Goal: Task Accomplishment & Management: Manage account settings

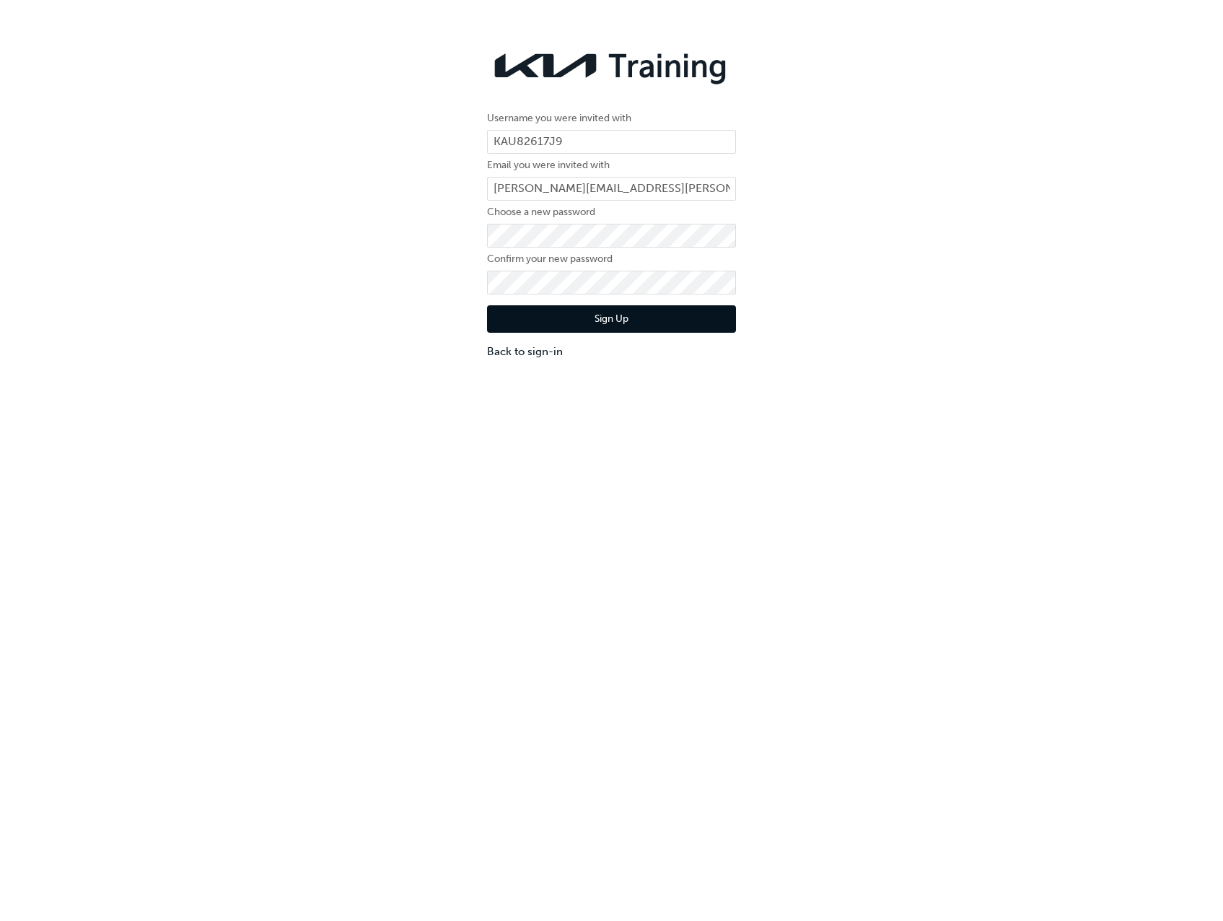
click at [896, 296] on div "Username you were invited with KAU82617J9 Email you were invited with josh.farr…" at bounding box center [611, 201] width 1223 height 338
click at [669, 320] on button "Sign Up" at bounding box center [611, 318] width 249 height 27
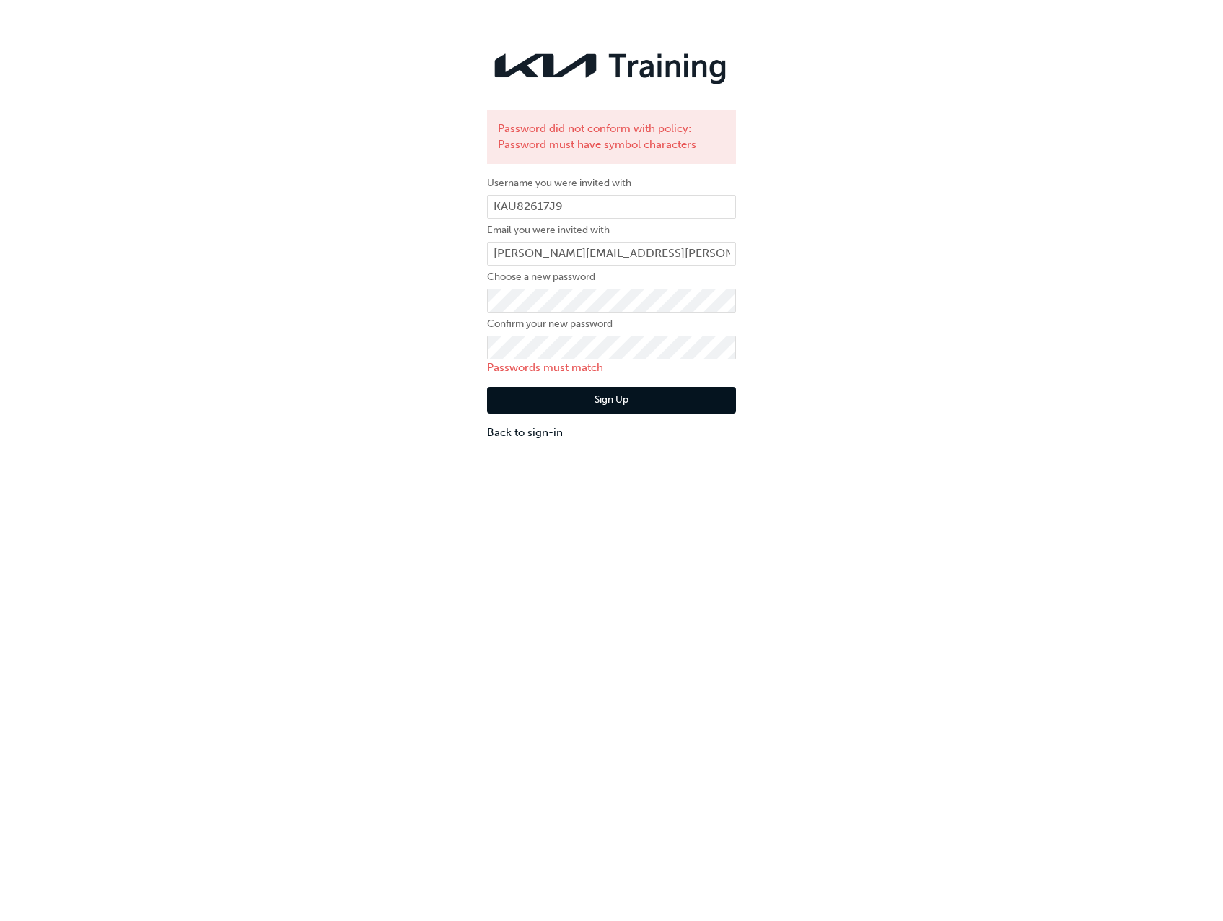
drag, startPoint x: 944, startPoint y: 292, endPoint x: 898, endPoint y: 304, distance: 47.6
click at [944, 292] on div "Password did not conform with policy: Password must have symbol characters User…" at bounding box center [611, 241] width 1223 height 419
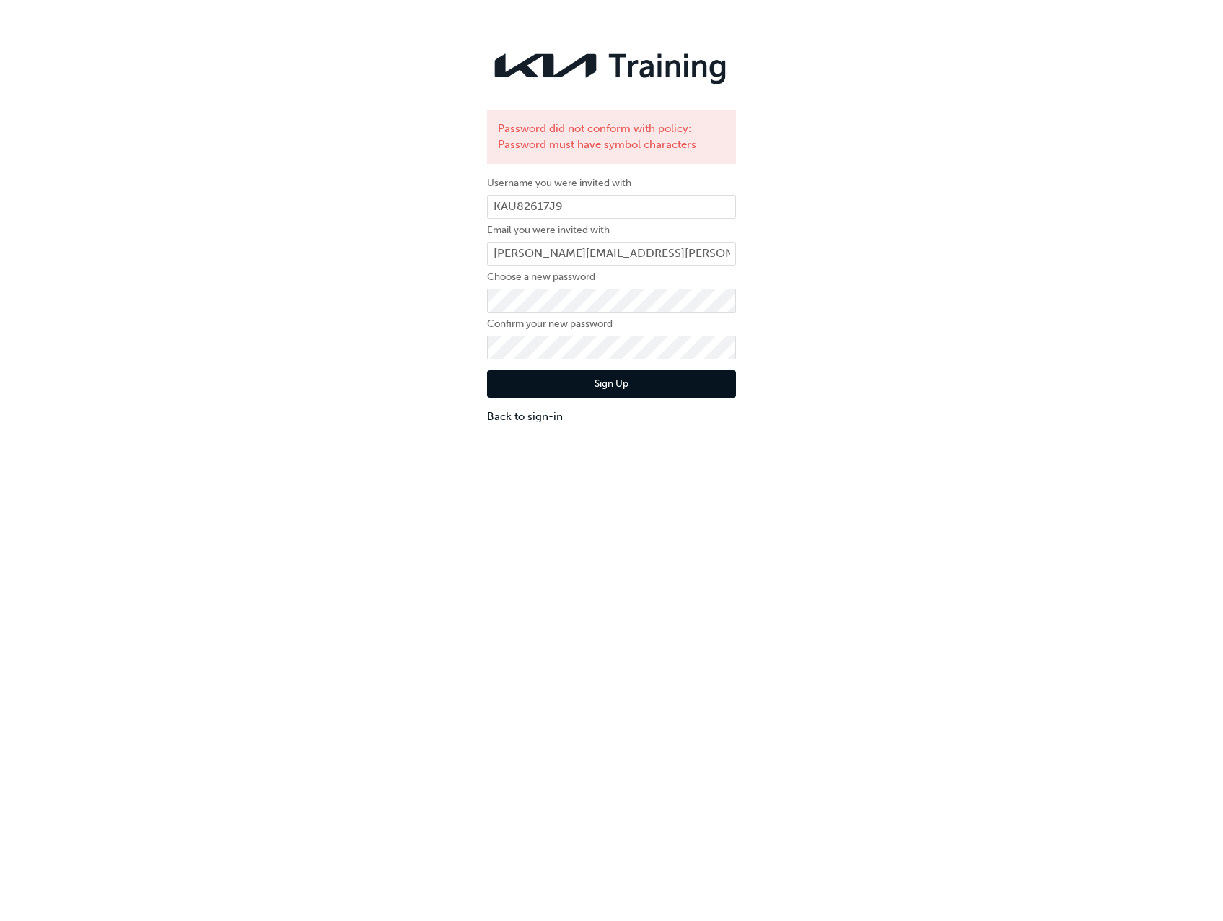
click at [848, 293] on div "Password did not conform with policy: Password must have symbol characters User…" at bounding box center [611, 233] width 1223 height 403
click at [657, 384] on button "Sign Up" at bounding box center [611, 383] width 249 height 27
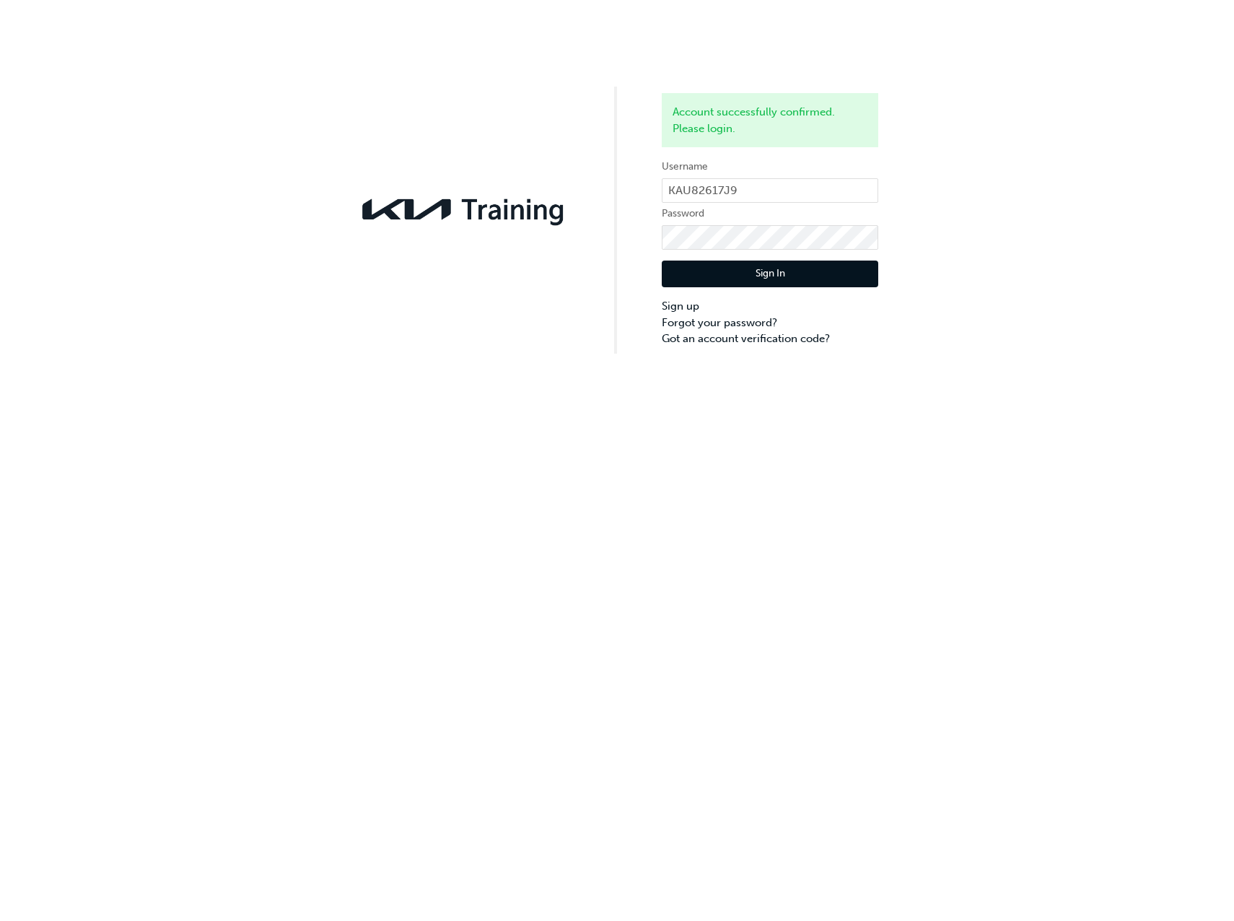
click at [748, 273] on button "Sign In" at bounding box center [770, 274] width 217 height 27
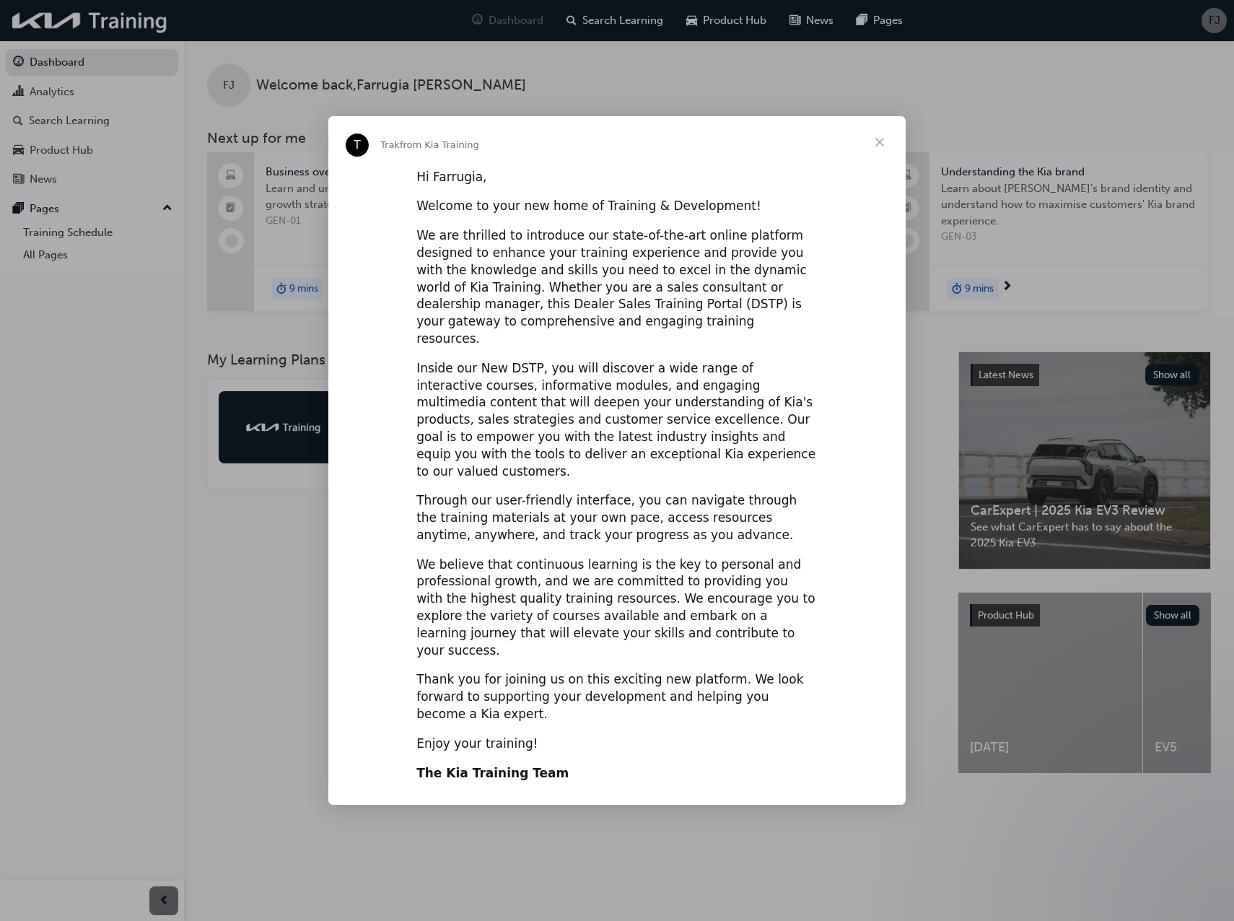
click at [875, 168] on span "Close" at bounding box center [880, 142] width 52 height 52
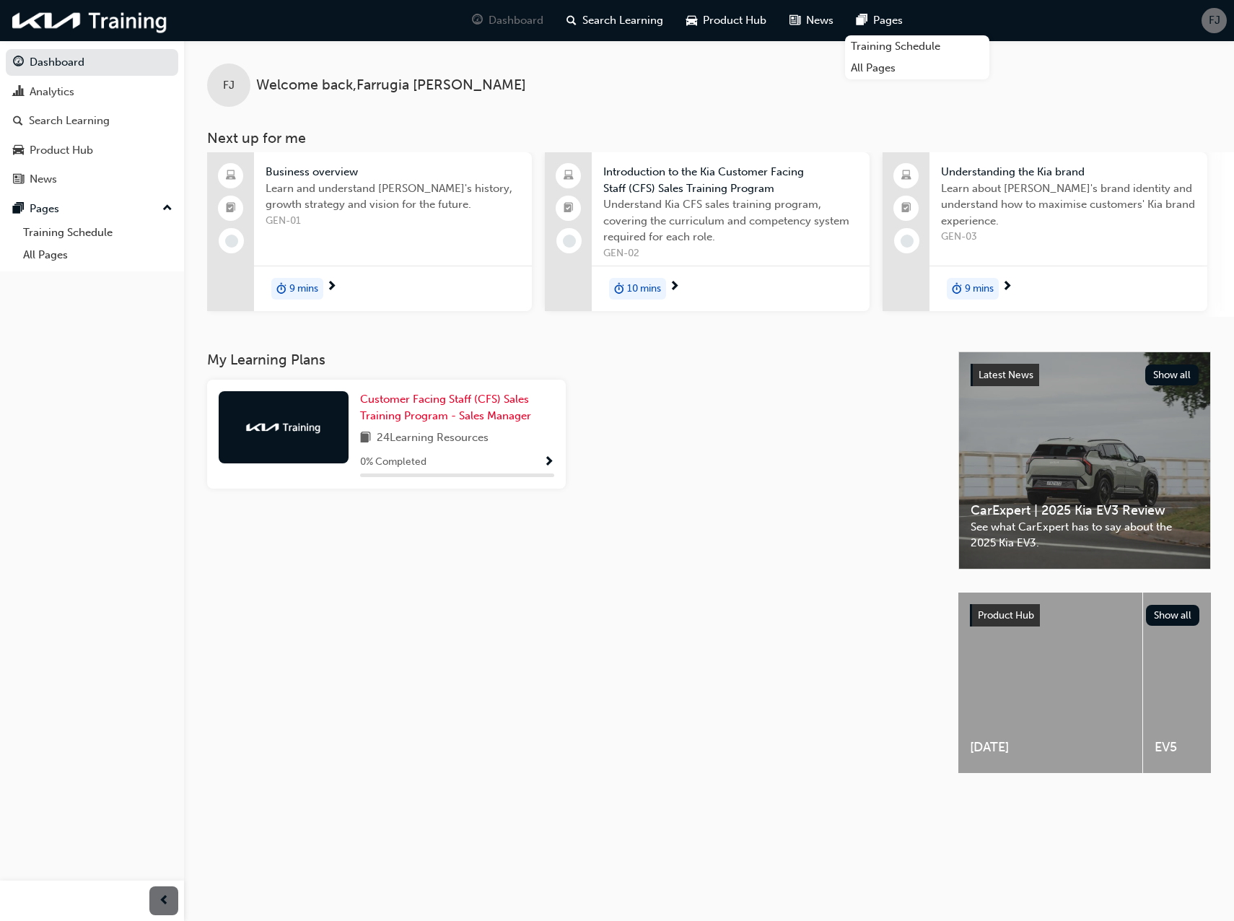
click at [1215, 24] on span "FJ" at bounding box center [1215, 20] width 12 height 17
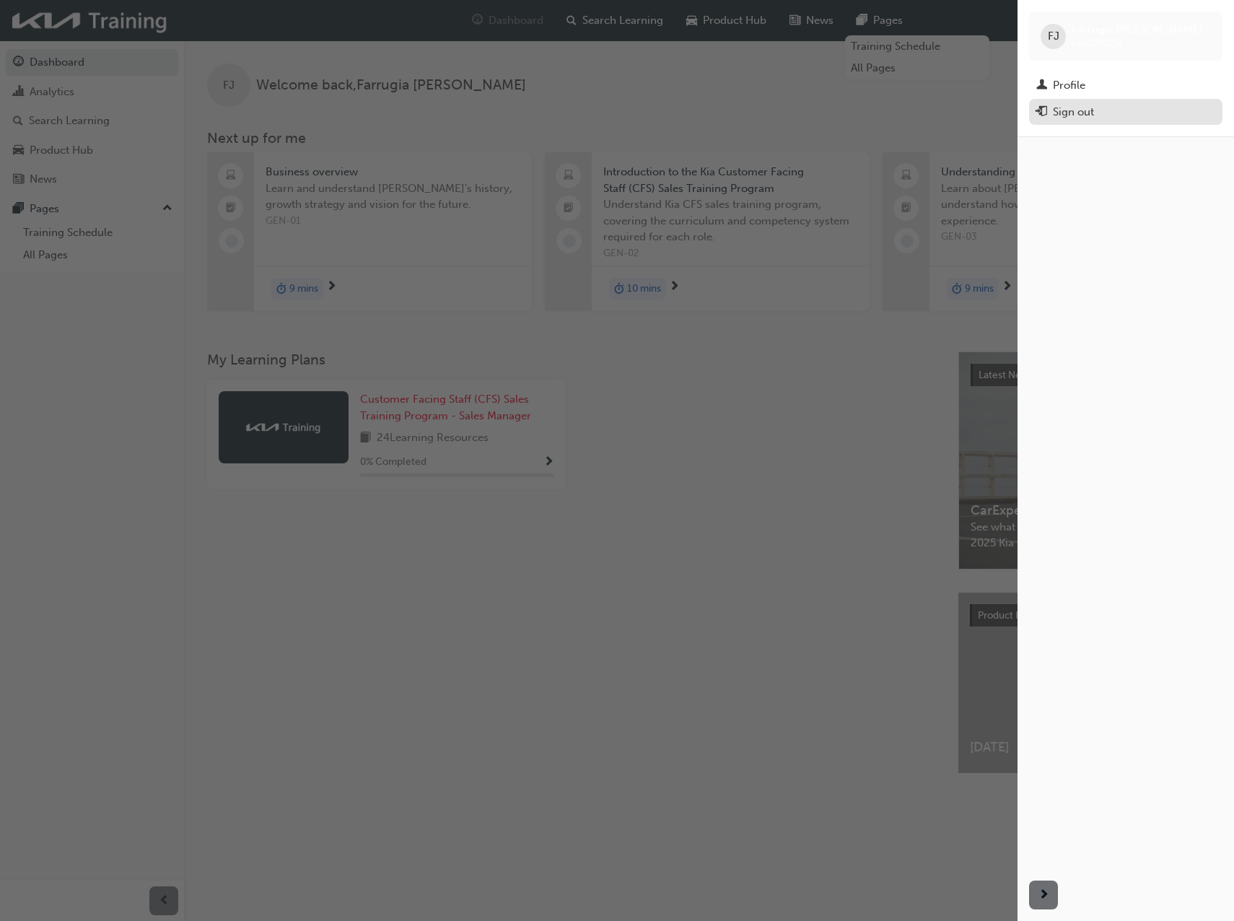
click at [1075, 111] on div "Sign out" at bounding box center [1073, 112] width 41 height 17
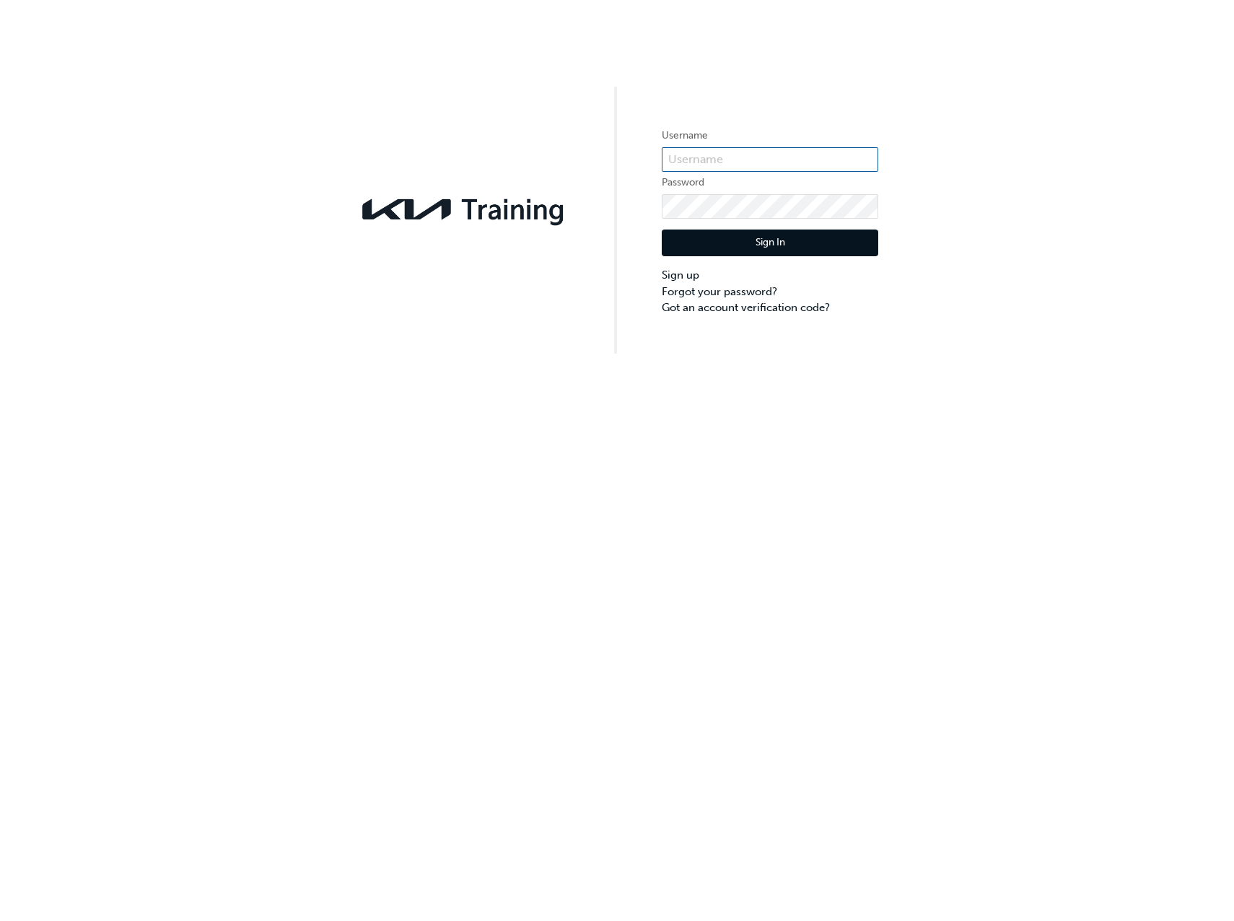
type input "KAU82617J9"
click at [687, 157] on input "KAU82617J9" at bounding box center [770, 159] width 217 height 25
